Goal: Task Accomplishment & Management: Use online tool/utility

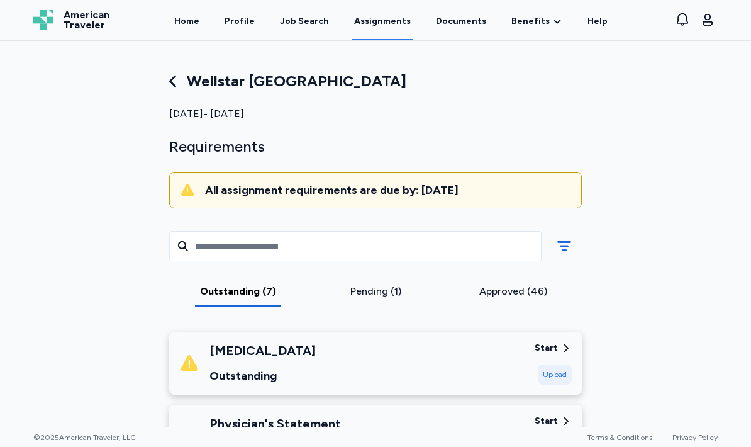
scroll to position [311, 0]
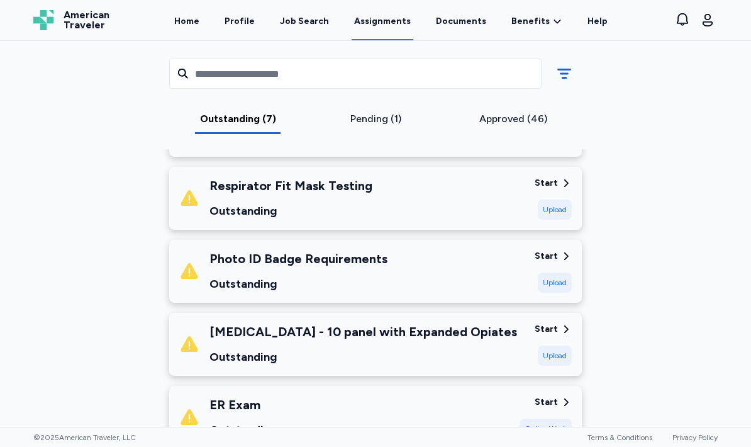
click at [555, 265] on div "Start Upload" at bounding box center [553, 271] width 37 height 43
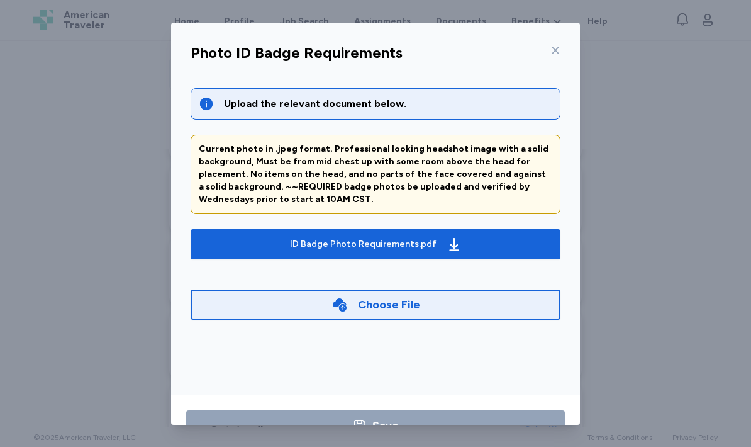
click at [442, 310] on div "Choose File" at bounding box center [376, 304] width 370 height 30
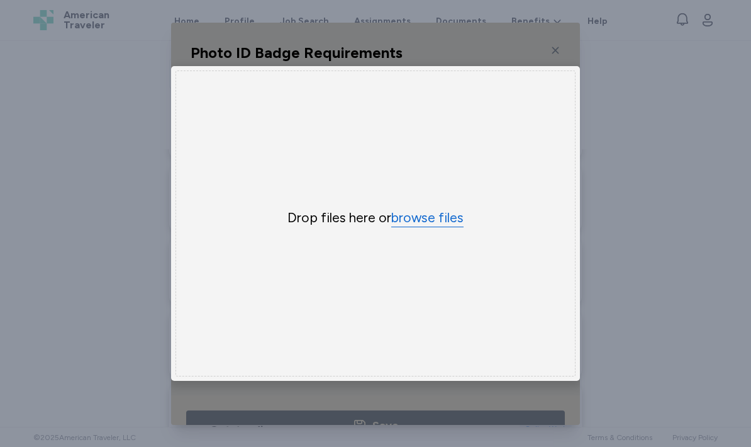
click at [461, 213] on button "browse files" at bounding box center [427, 218] width 72 height 18
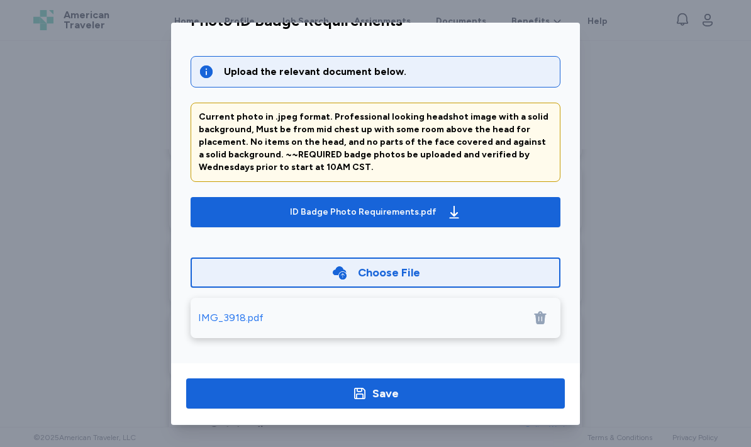
scroll to position [38, 0]
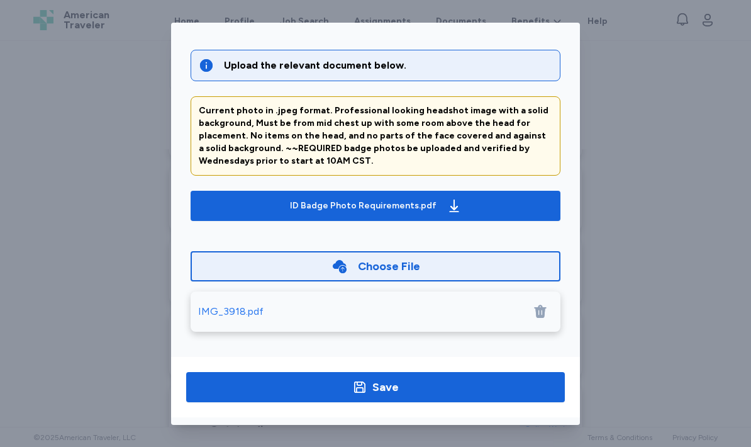
click at [538, 318] on div at bounding box center [540, 311] width 25 height 25
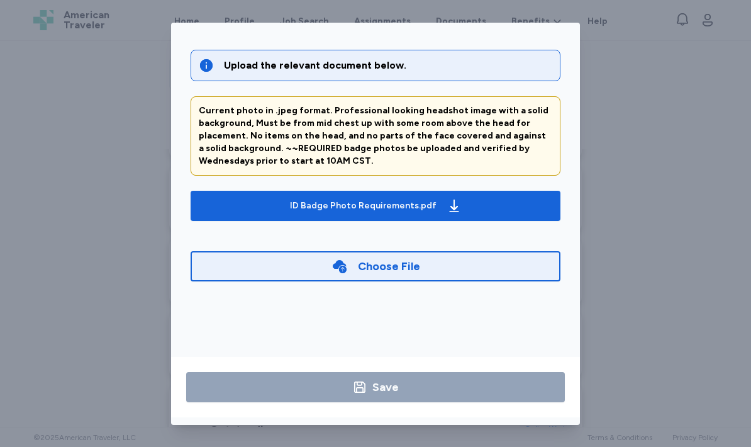
click at [520, 270] on div "Choose File" at bounding box center [376, 266] width 370 height 30
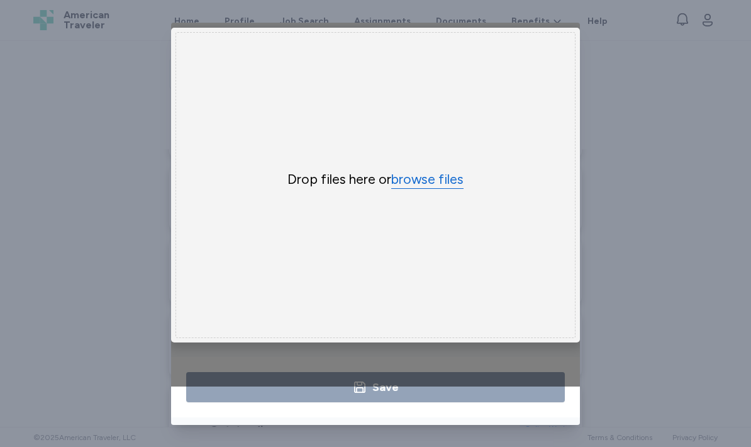
click at [445, 185] on button "browse files" at bounding box center [427, 179] width 72 height 18
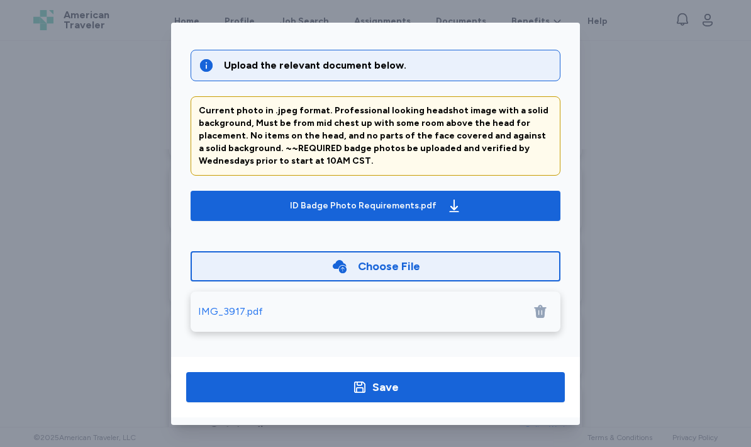
click at [547, 315] on icon at bounding box center [540, 311] width 15 height 15
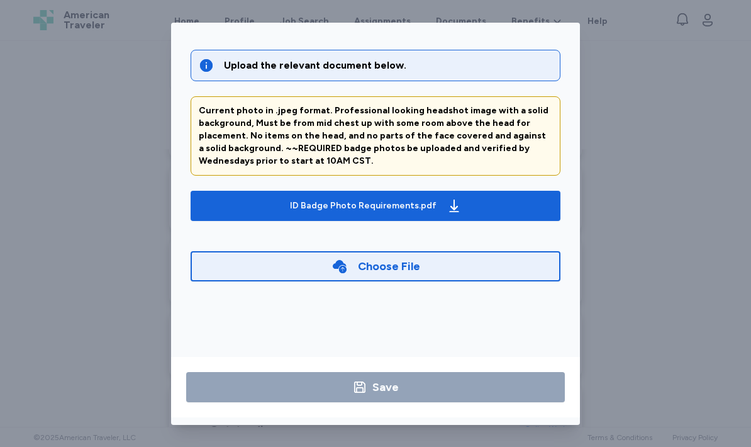
click at [496, 266] on div "Choose File" at bounding box center [376, 266] width 370 height 30
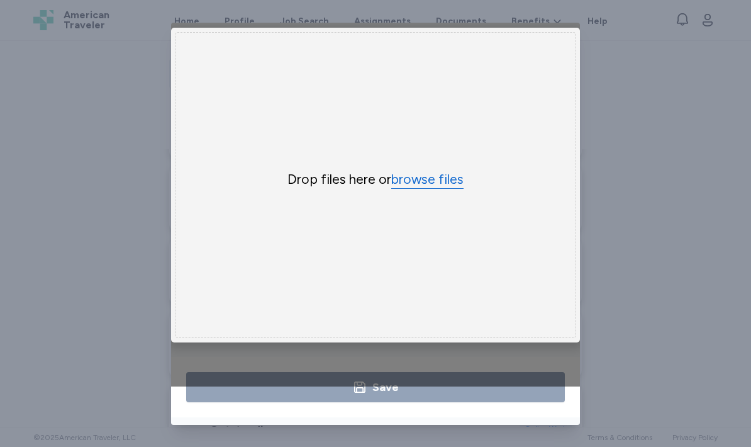
click at [455, 186] on button "browse files" at bounding box center [427, 179] width 72 height 18
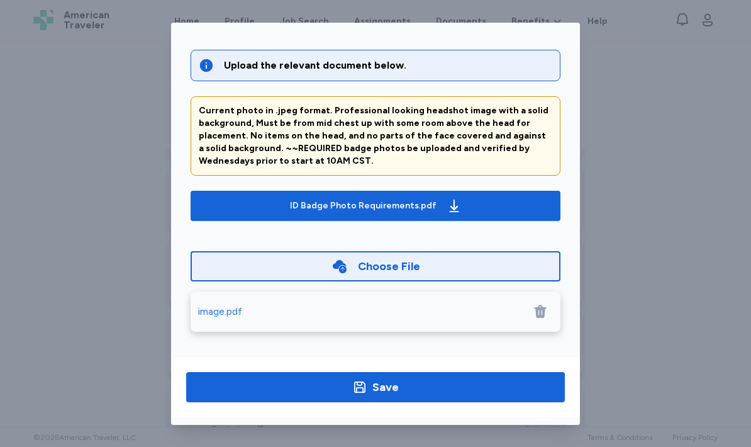
click at [542, 304] on icon at bounding box center [540, 311] width 15 height 15
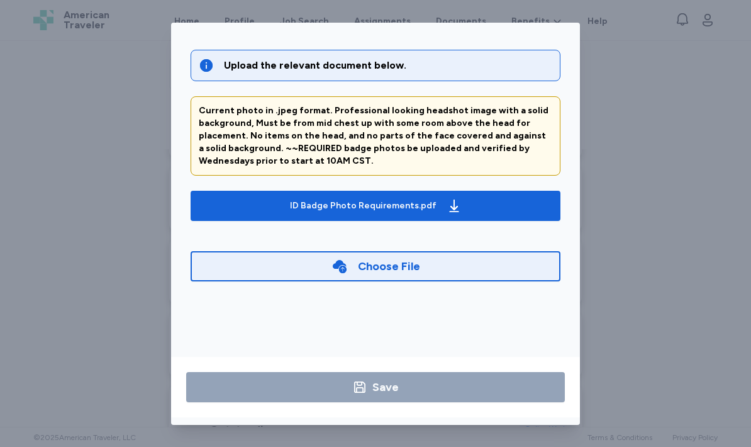
click at [522, 257] on div "Choose File" at bounding box center [376, 266] width 370 height 30
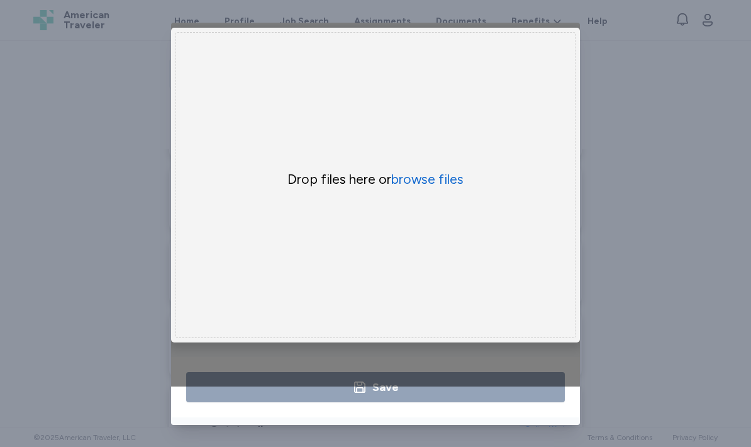
click at [476, 166] on div "Drop files here or browse files" at bounding box center [376, 185] width 400 height 306
click at [447, 186] on button "browse files" at bounding box center [427, 179] width 72 height 18
